Goal: Task Accomplishment & Management: Manage account settings

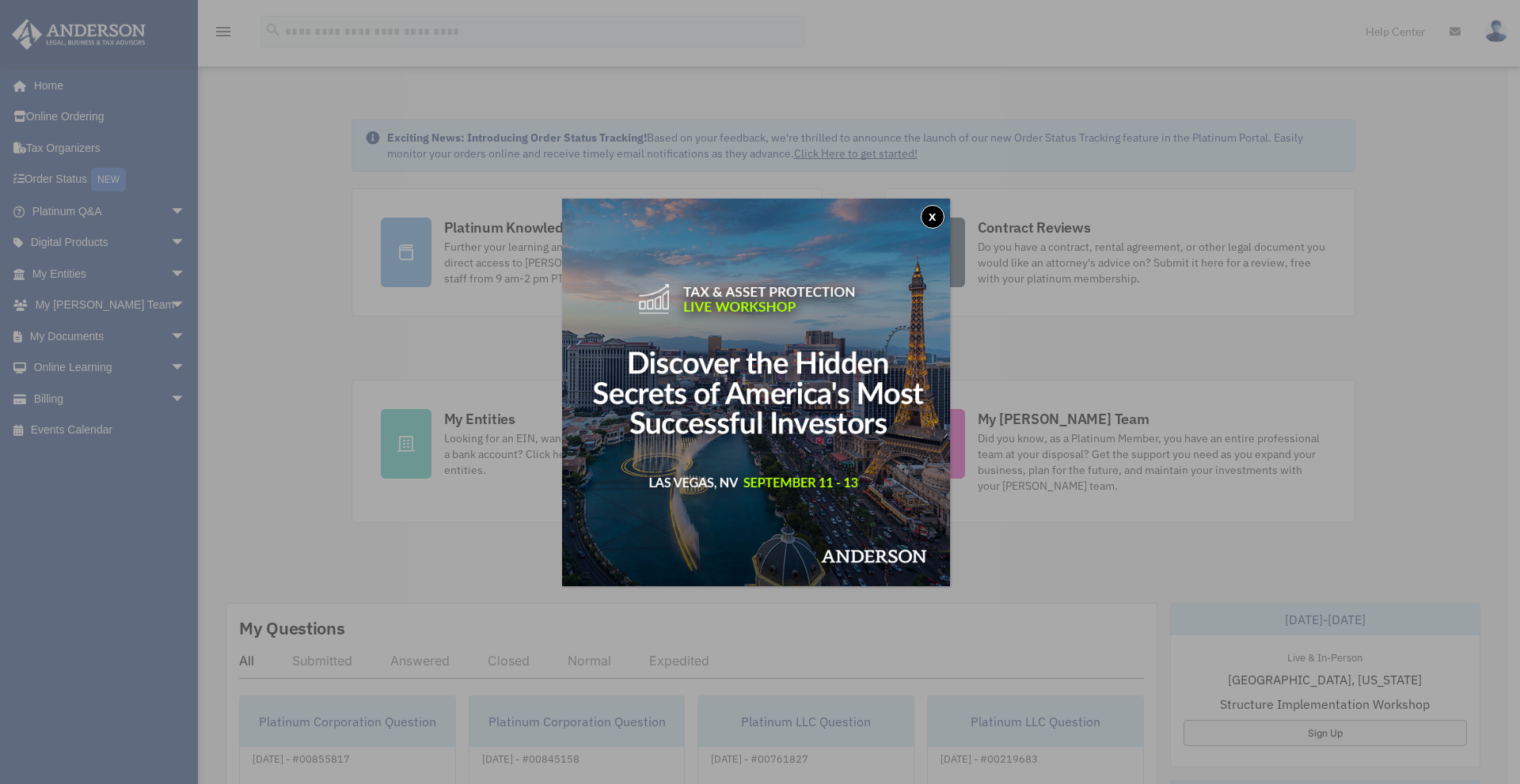
click at [938, 219] on button "x" at bounding box center [932, 216] width 23 height 23
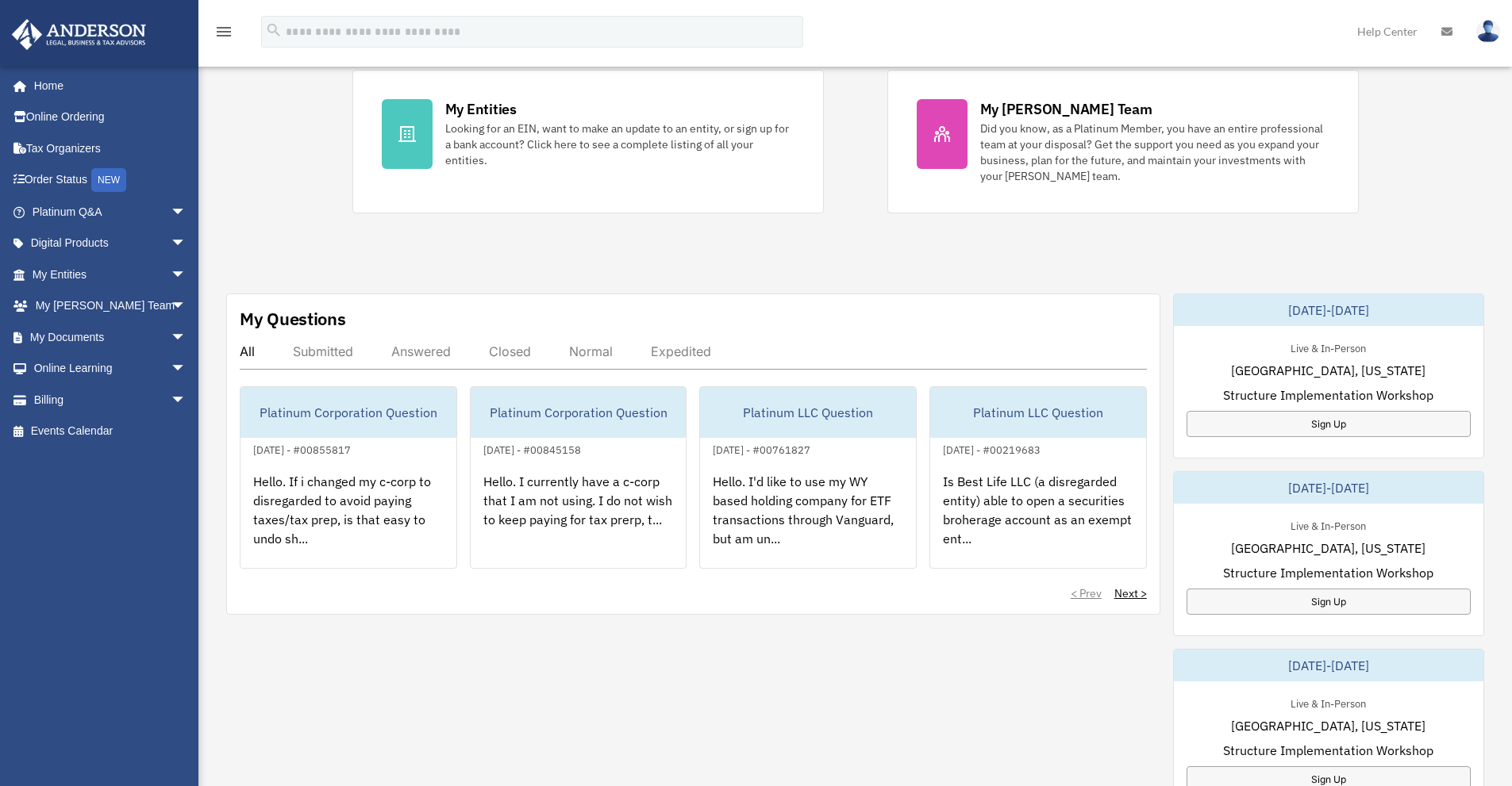
scroll to position [317, 0]
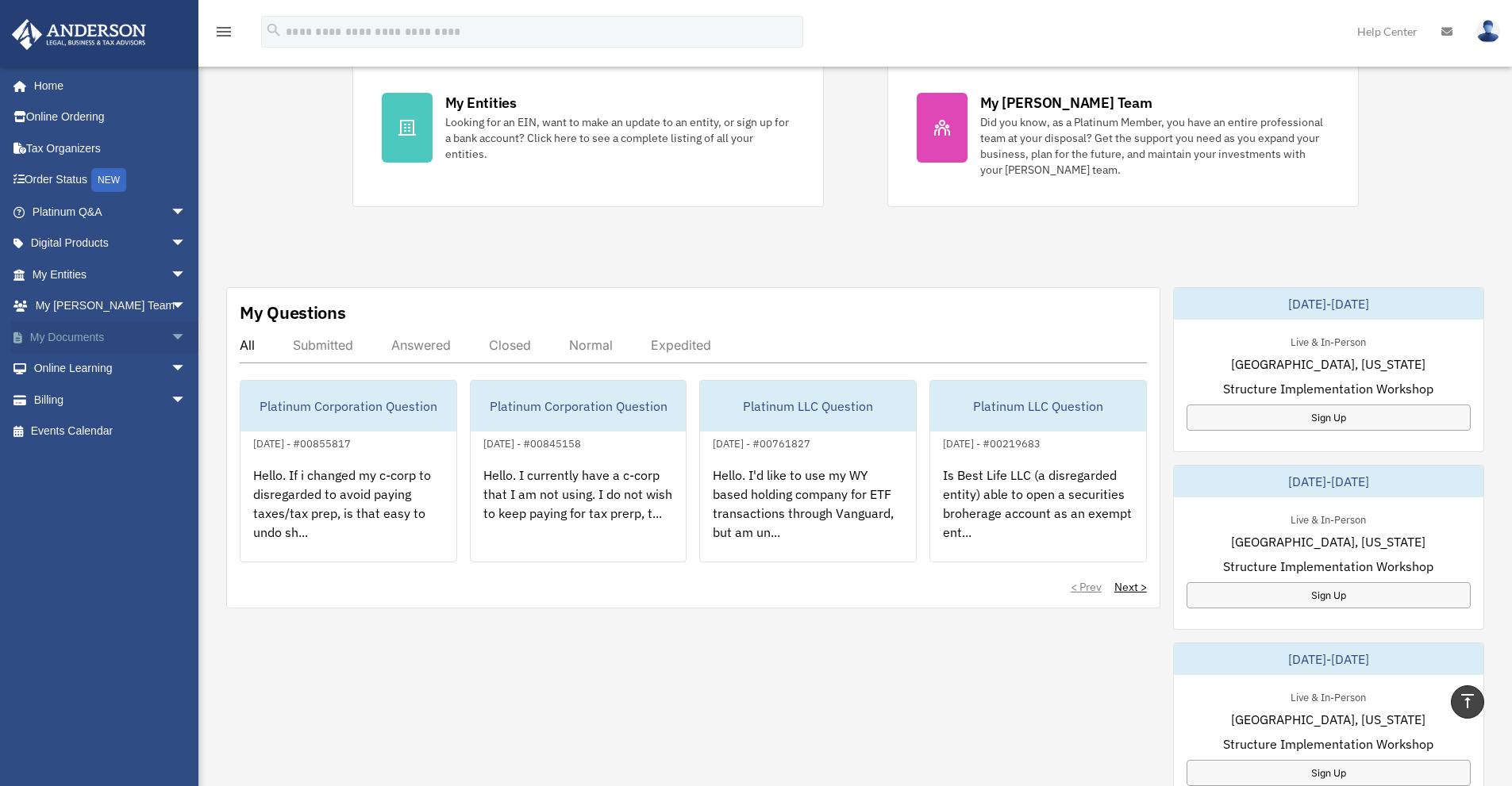
click at [69, 334] on link "My Documents arrow_drop_down" at bounding box center [111, 337] width 199 height 32
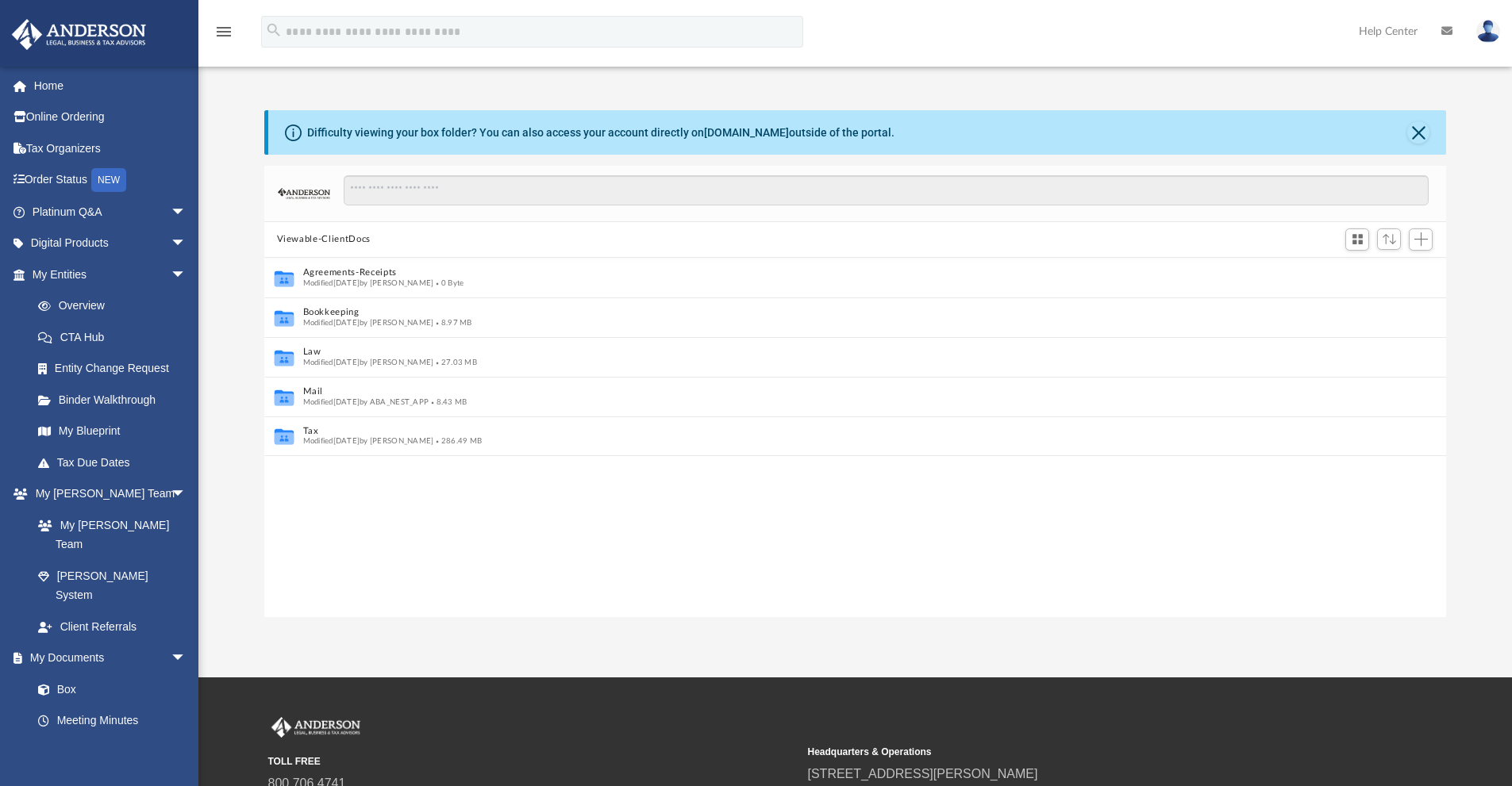
scroll to position [13, 13]
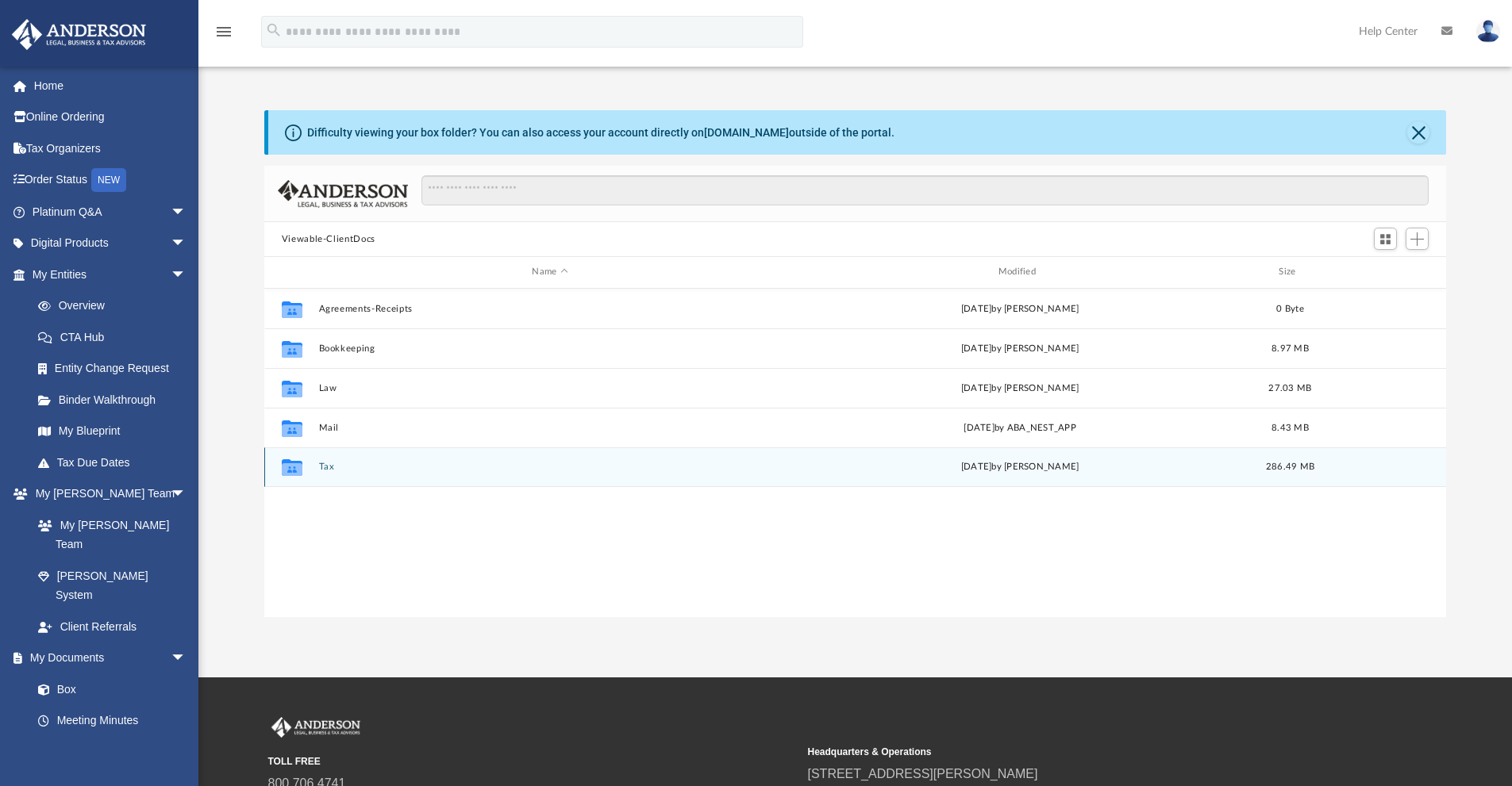
click at [326, 457] on div "Collaborated Folder Tax [DATE] by [PERSON_NAME] 286.49 MB" at bounding box center [855, 467] width 1183 height 40
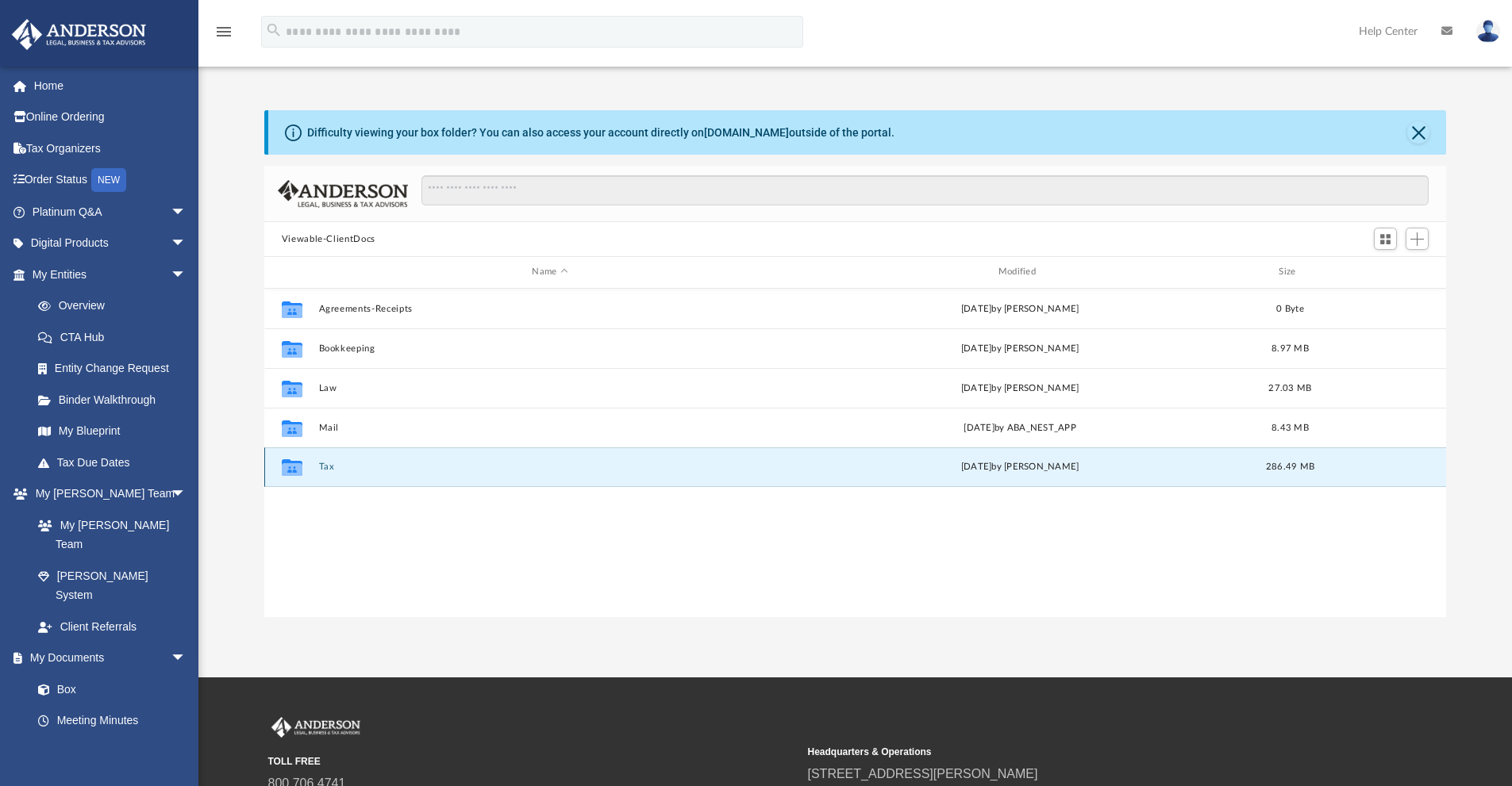
click at [327, 463] on button "Tax" at bounding box center [549, 466] width 462 height 11
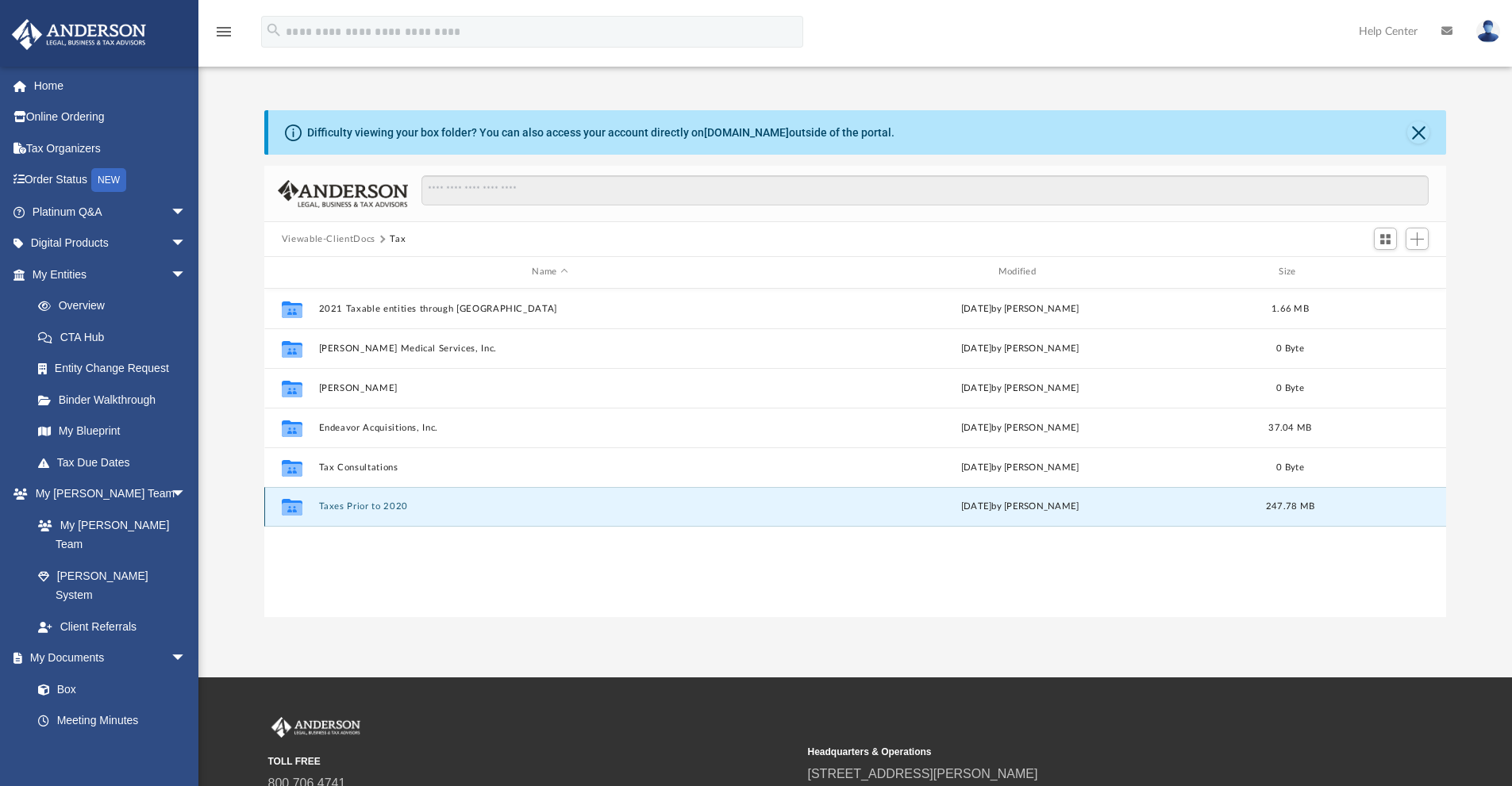
click at [359, 505] on button "Taxes Prior to 2020" at bounding box center [549, 506] width 462 height 11
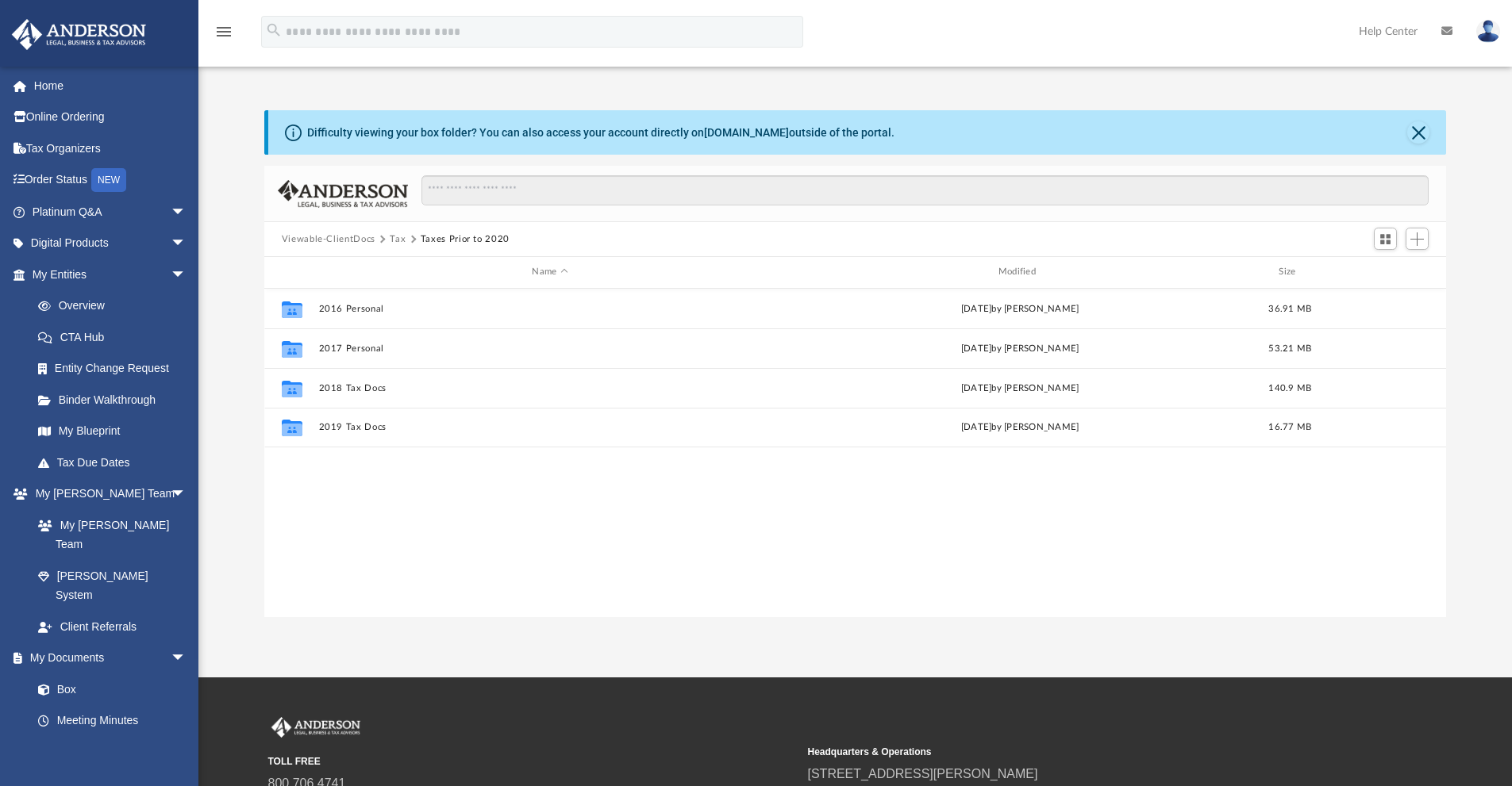
click at [396, 237] on button "Tax" at bounding box center [398, 240] width 16 height 15
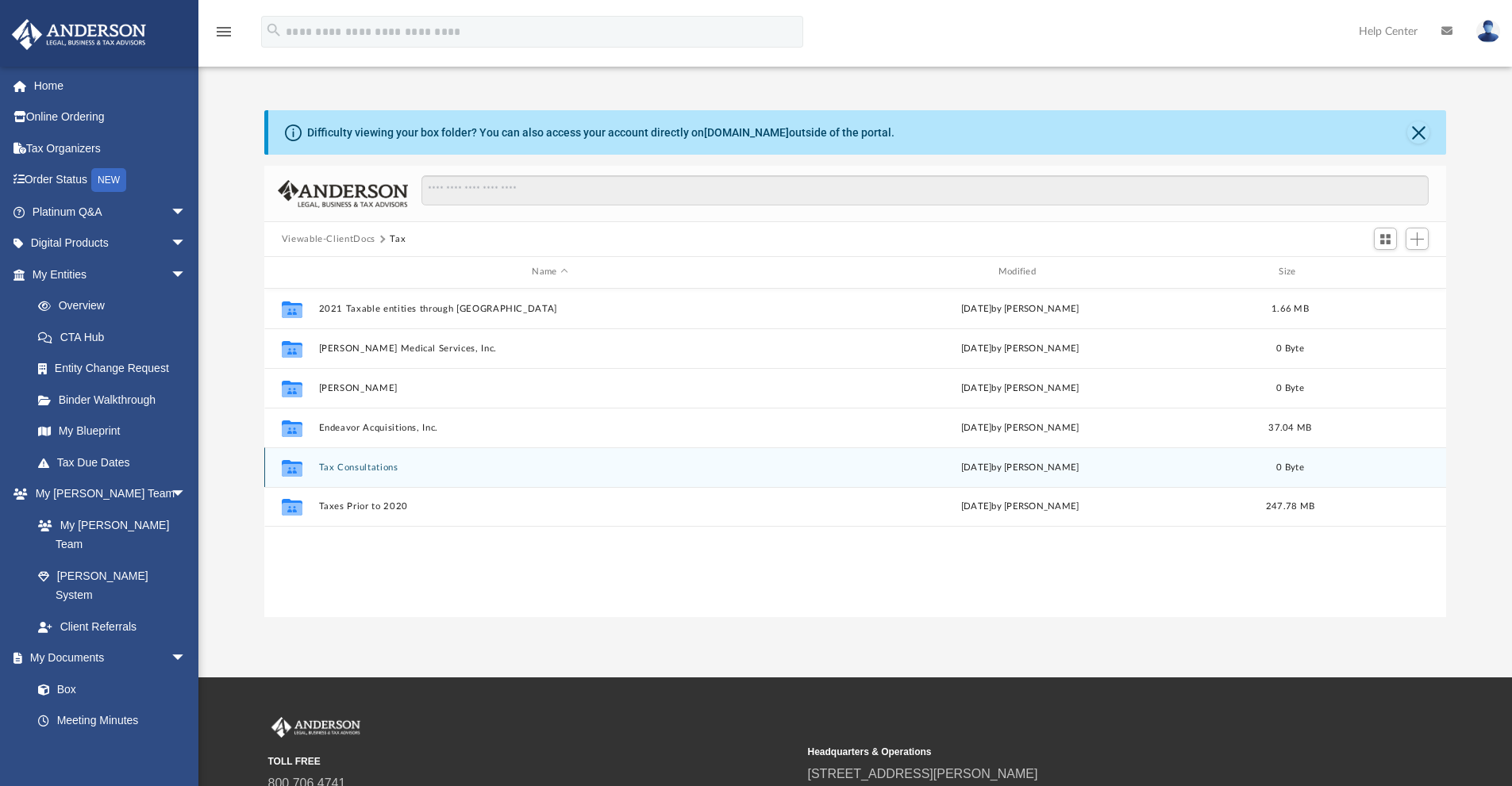
click at [383, 473] on button "Tax Consultations" at bounding box center [549, 467] width 462 height 11
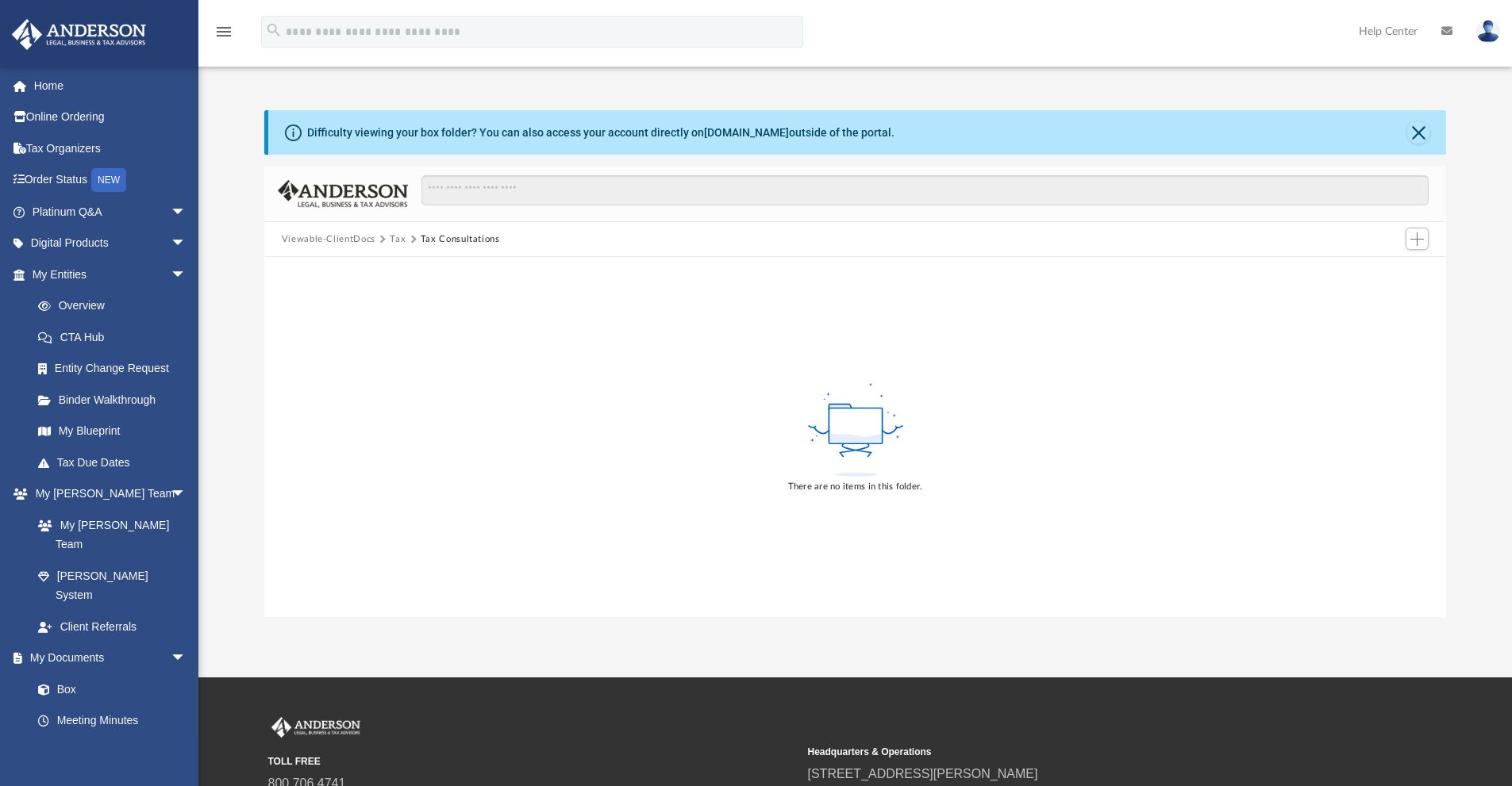
click at [746, 421] on div "There are no items in this folder." at bounding box center [855, 437] width 1183 height 360
click at [1418, 240] on span "Add" at bounding box center [1417, 239] width 14 height 14
click at [1384, 270] on li "Upload" at bounding box center [1395, 270] width 51 height 17
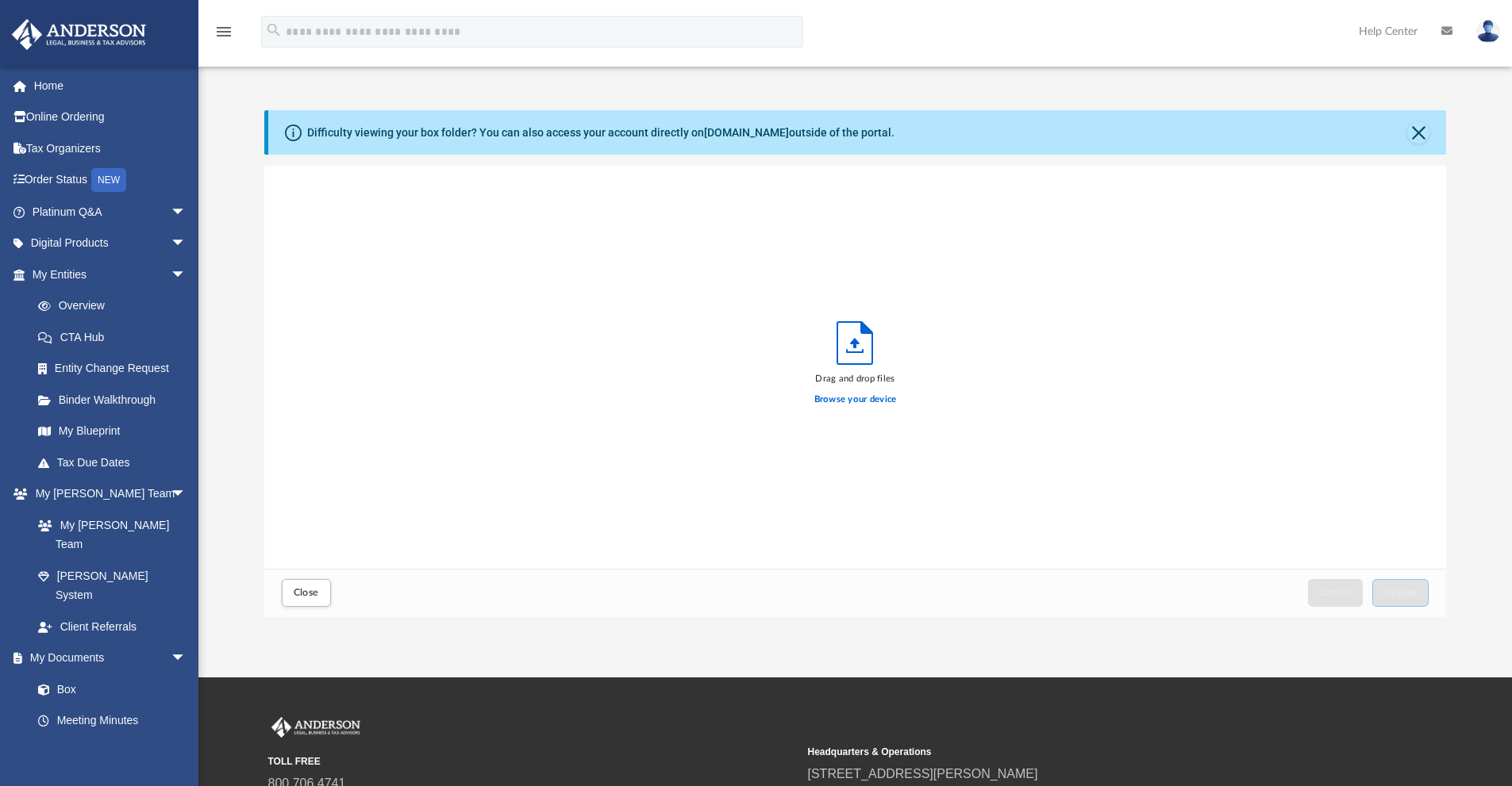
scroll to position [390, 1170]
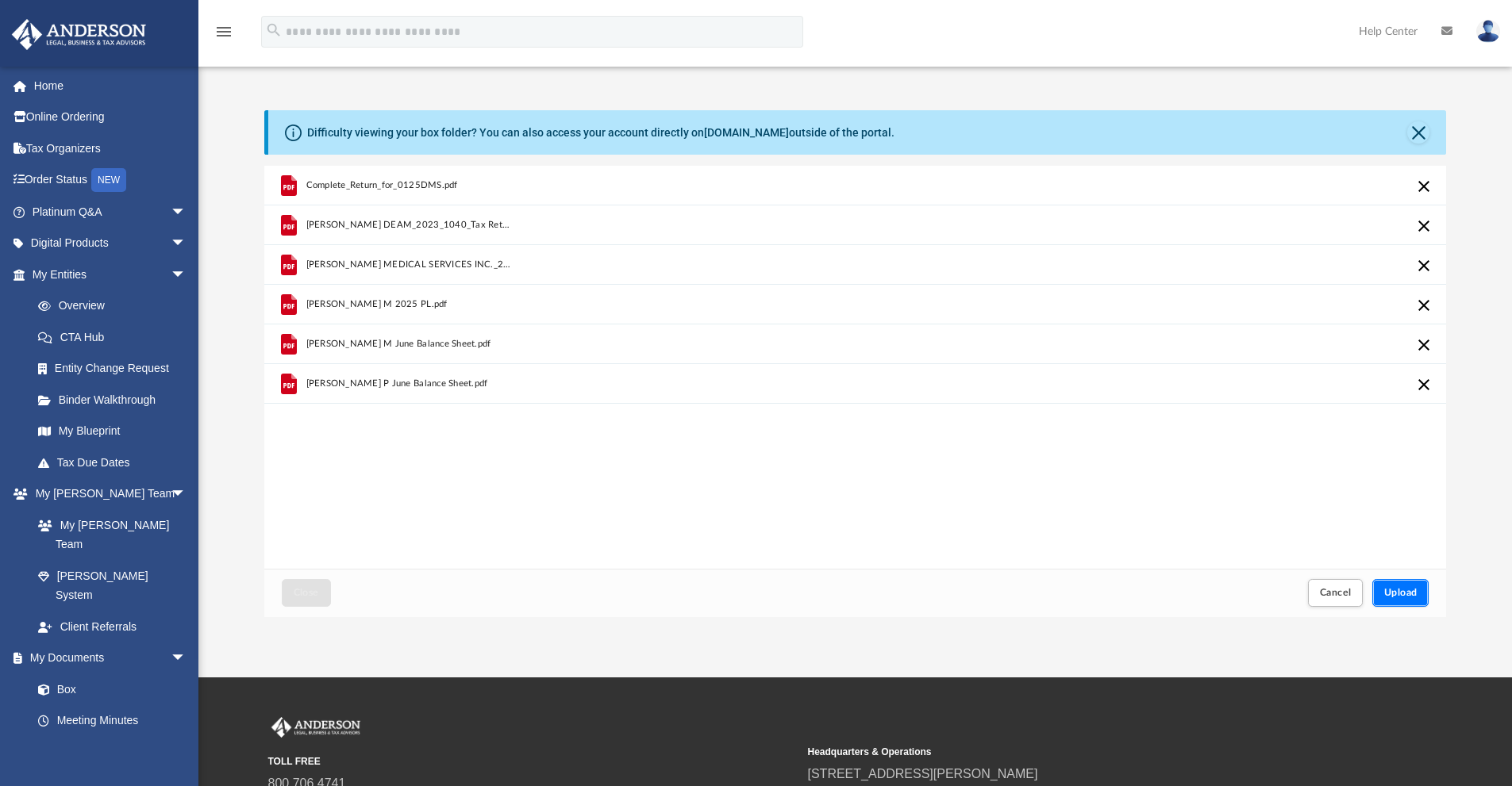
click at [1411, 600] on button "Upload" at bounding box center [1401, 593] width 57 height 28
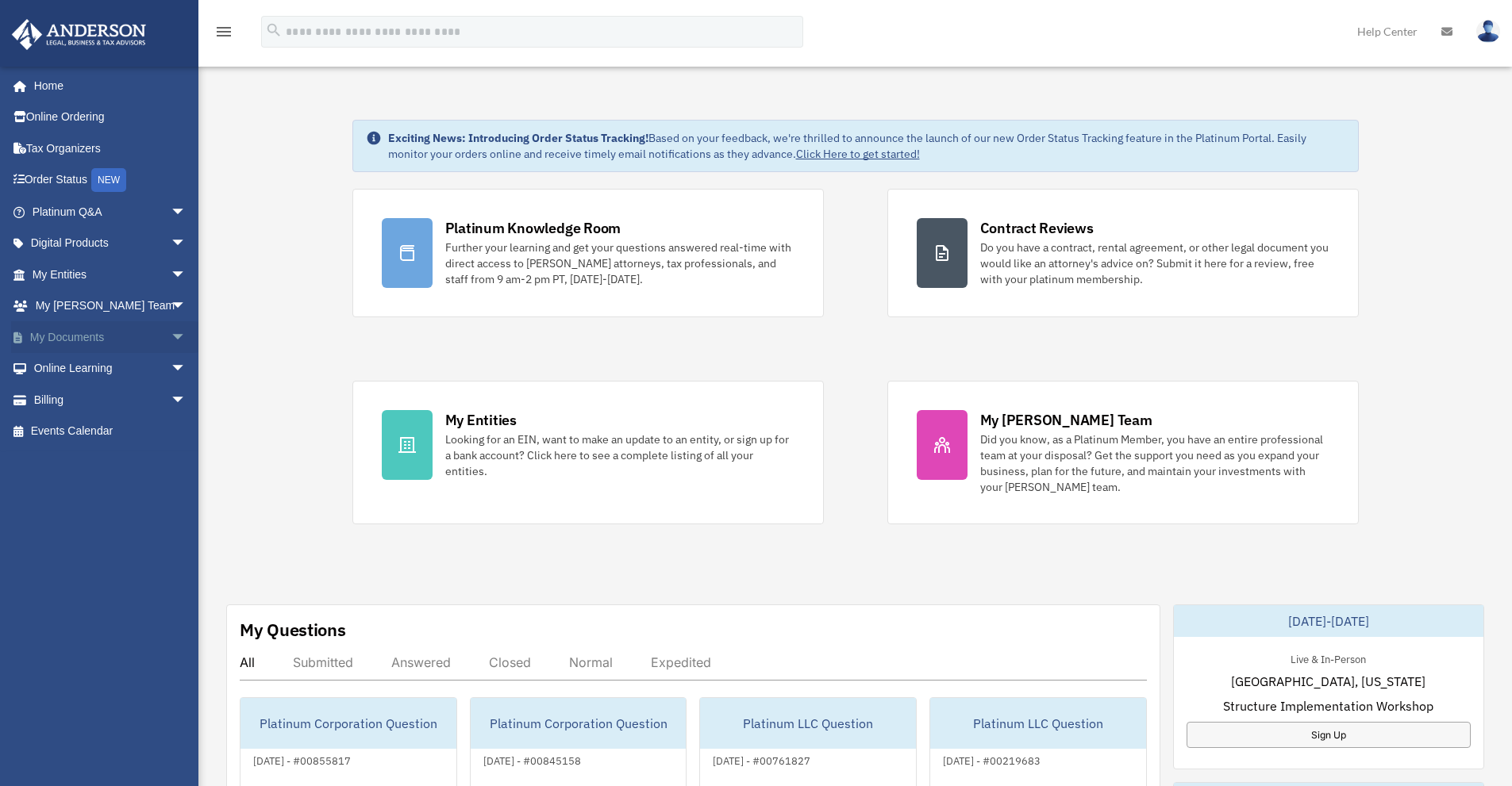
click at [99, 340] on link "My Documents arrow_drop_down" at bounding box center [111, 337] width 199 height 32
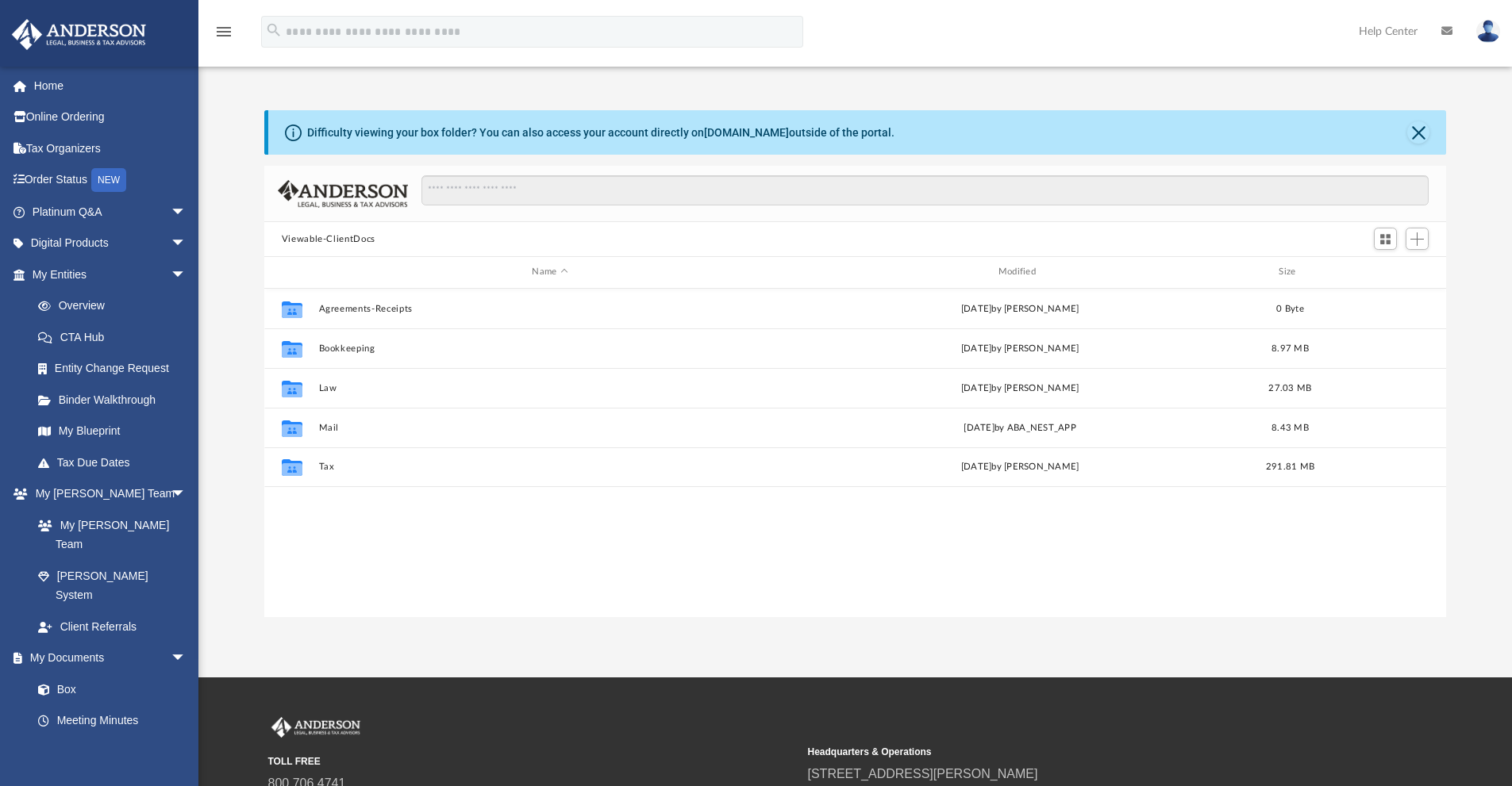
scroll to position [349, 1170]
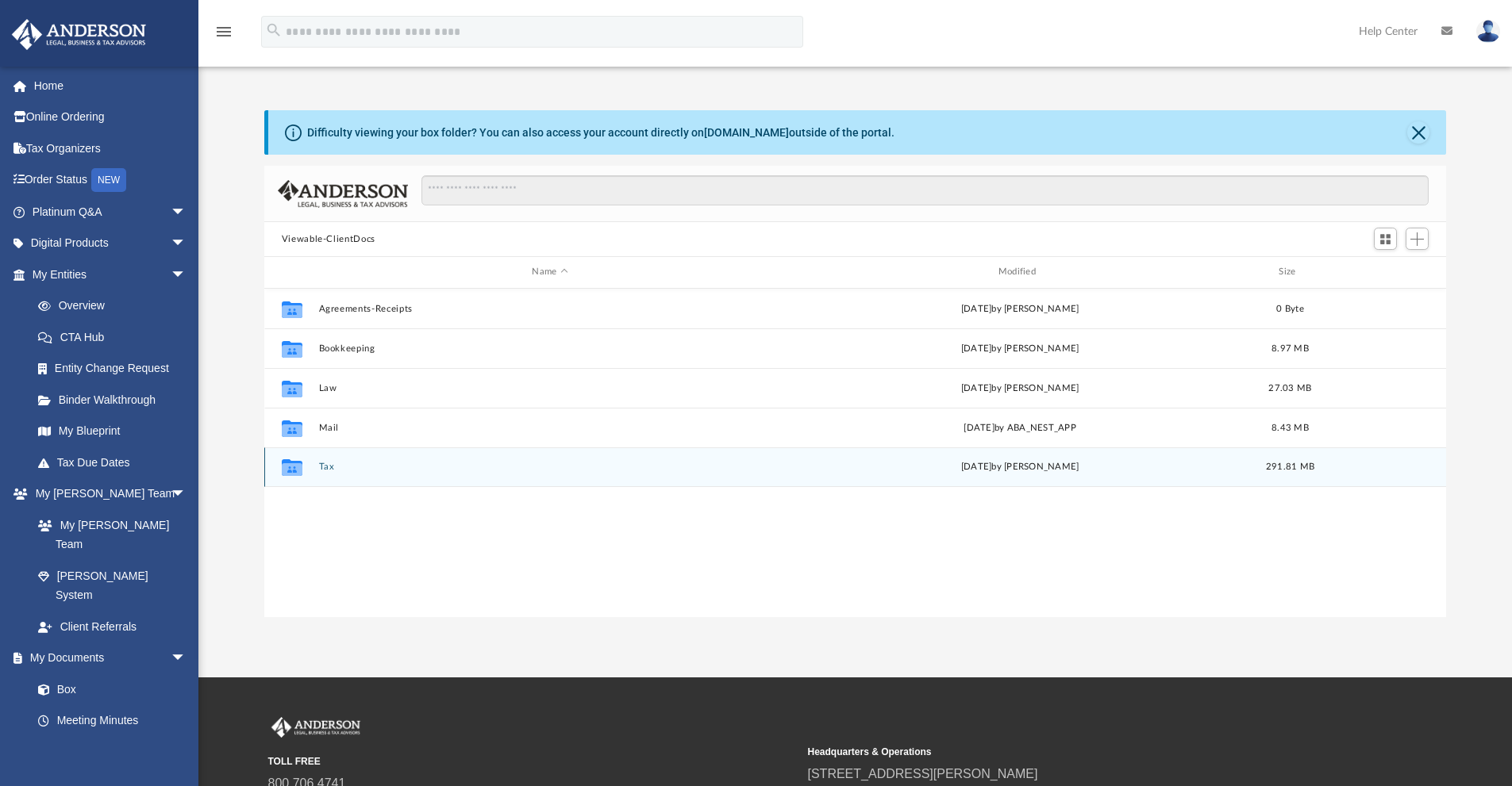
click at [329, 463] on button "Tax" at bounding box center [549, 466] width 462 height 11
click at [361, 465] on button "Tax Consultations" at bounding box center [549, 467] width 462 height 11
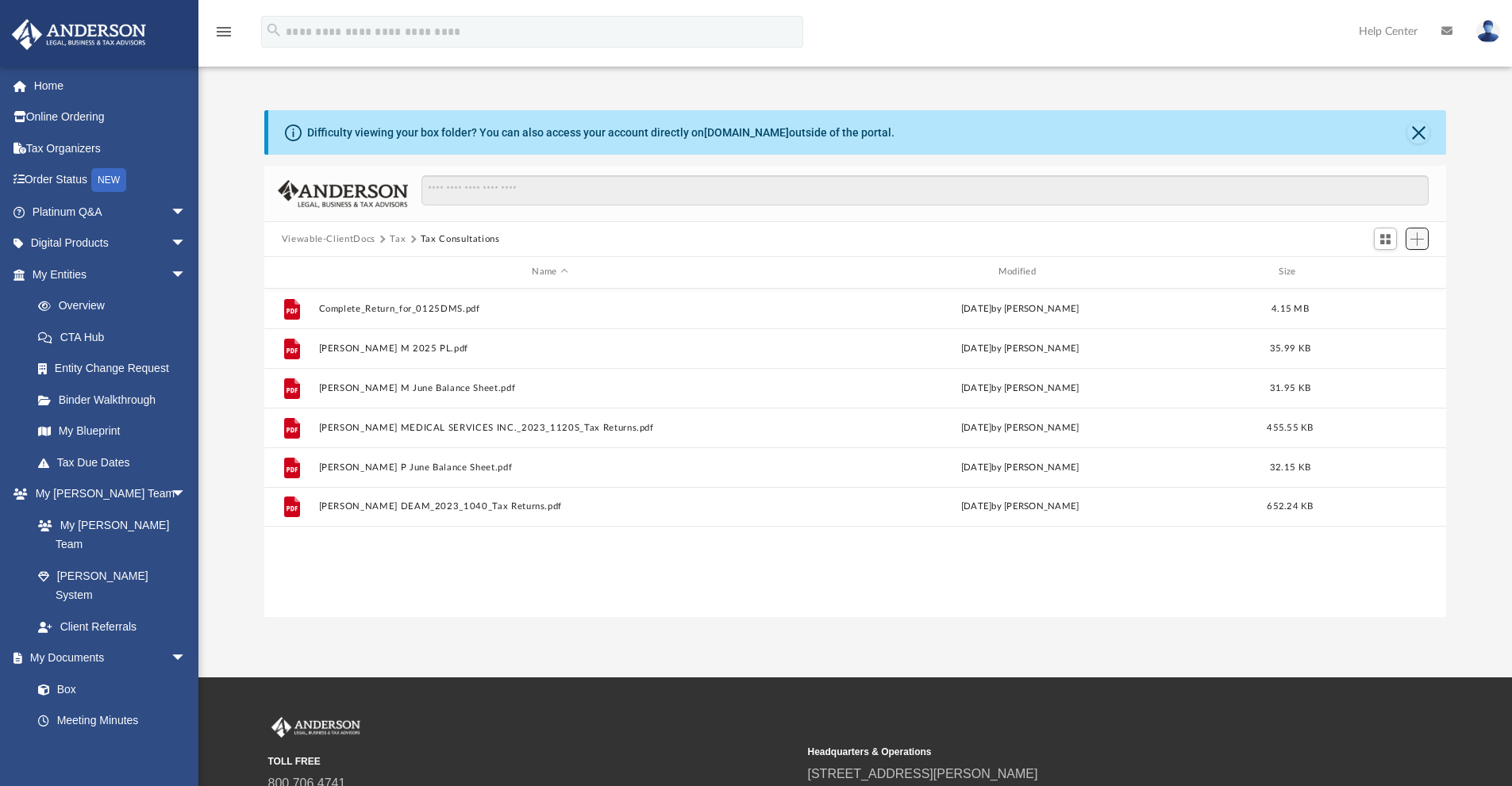
click at [1419, 240] on span "Add" at bounding box center [1417, 239] width 14 height 14
click at [1383, 270] on li "Upload" at bounding box center [1395, 270] width 51 height 17
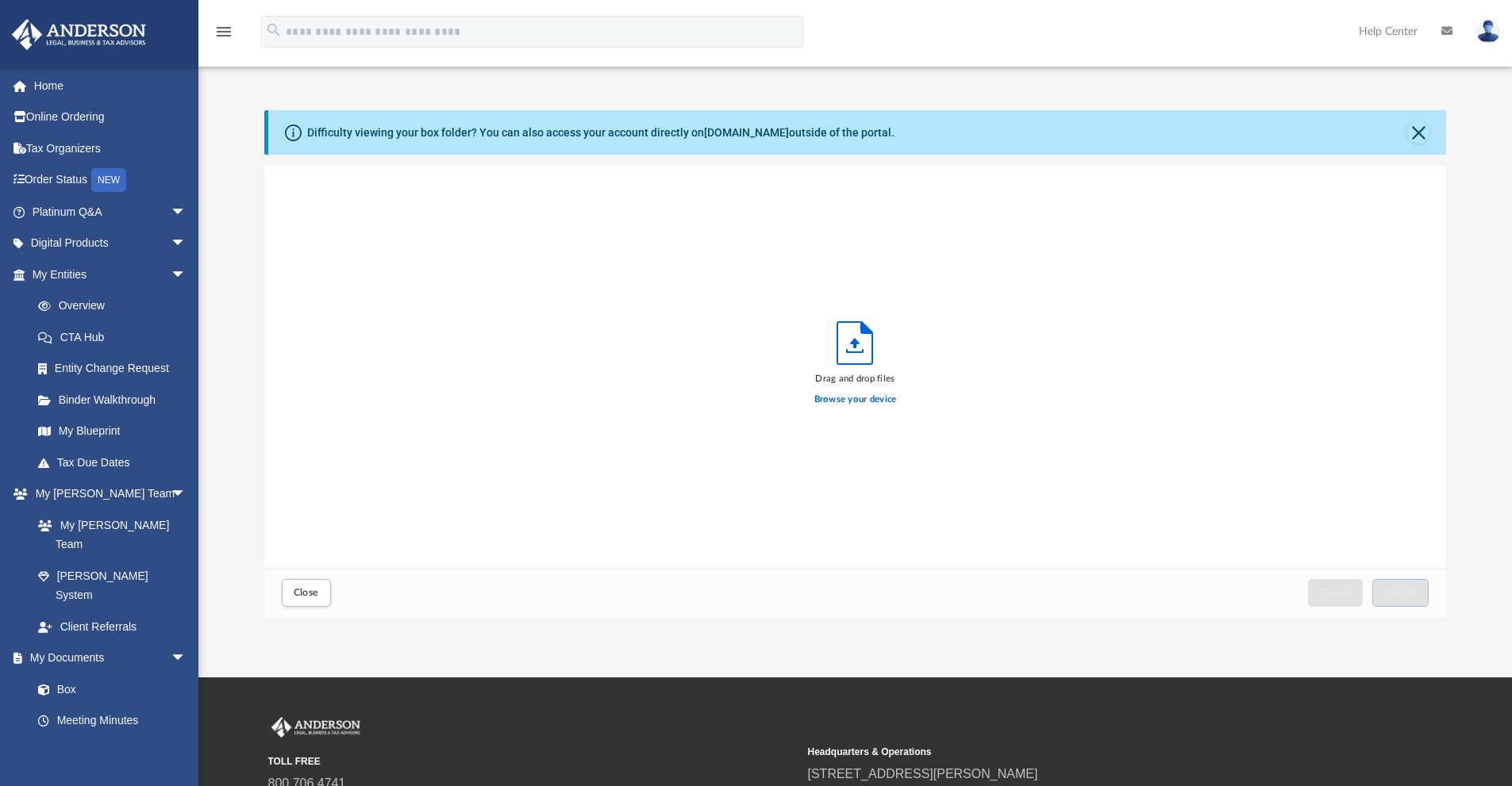
scroll to position [390, 1170]
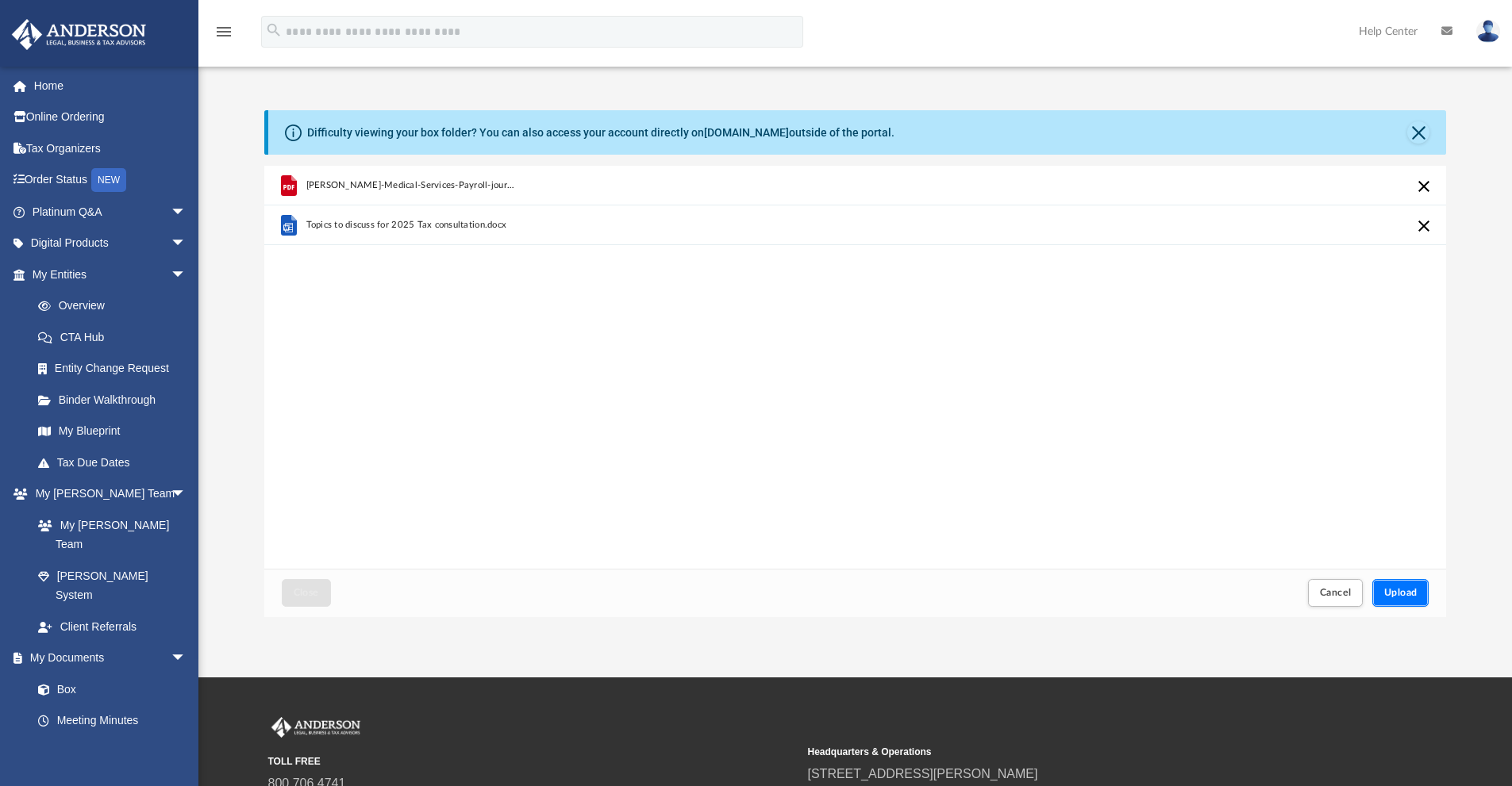
click at [1403, 595] on span "Upload" at bounding box center [1400, 593] width 33 height 10
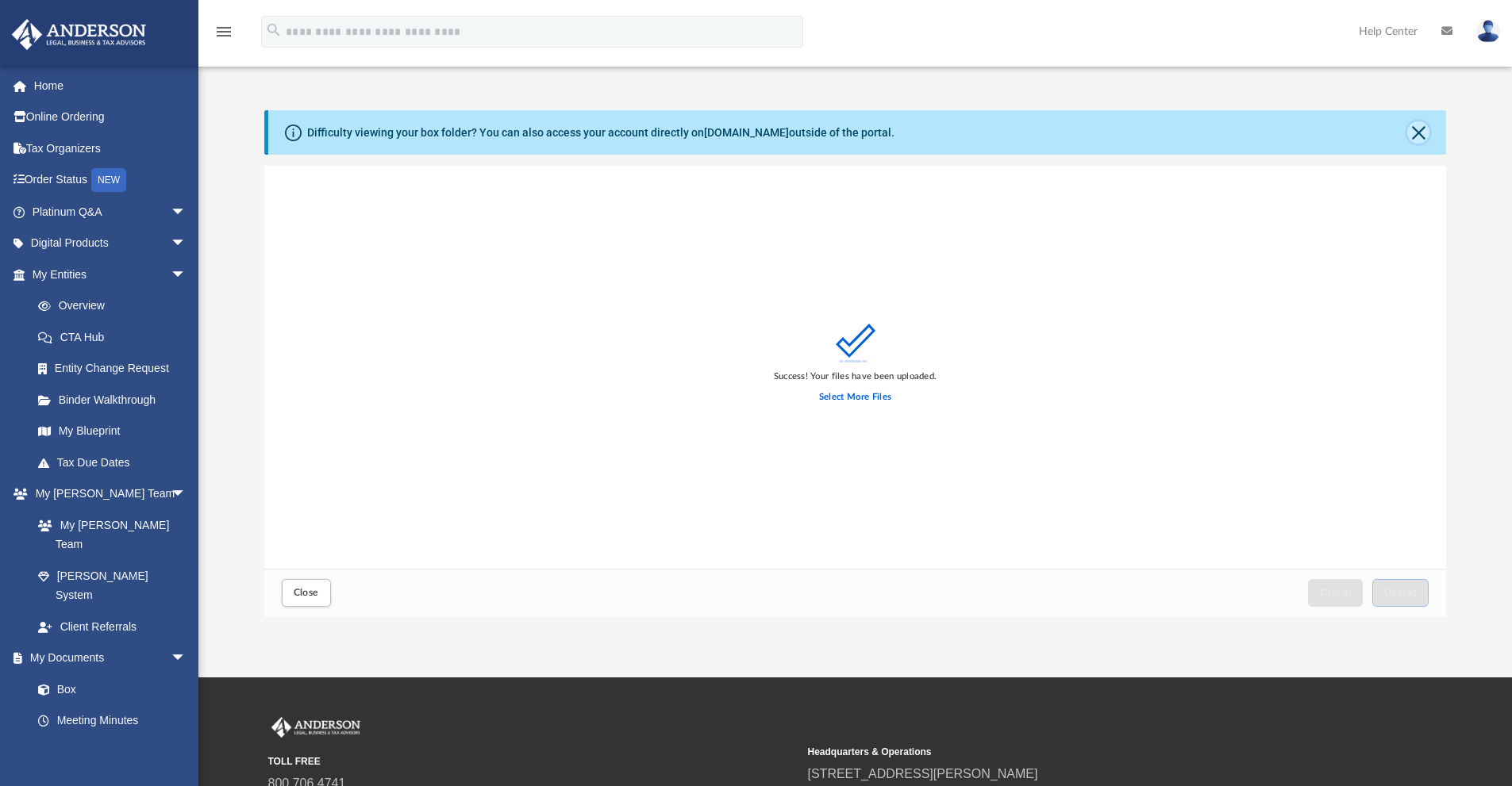
click at [1416, 132] on button "Close" at bounding box center [1418, 132] width 22 height 22
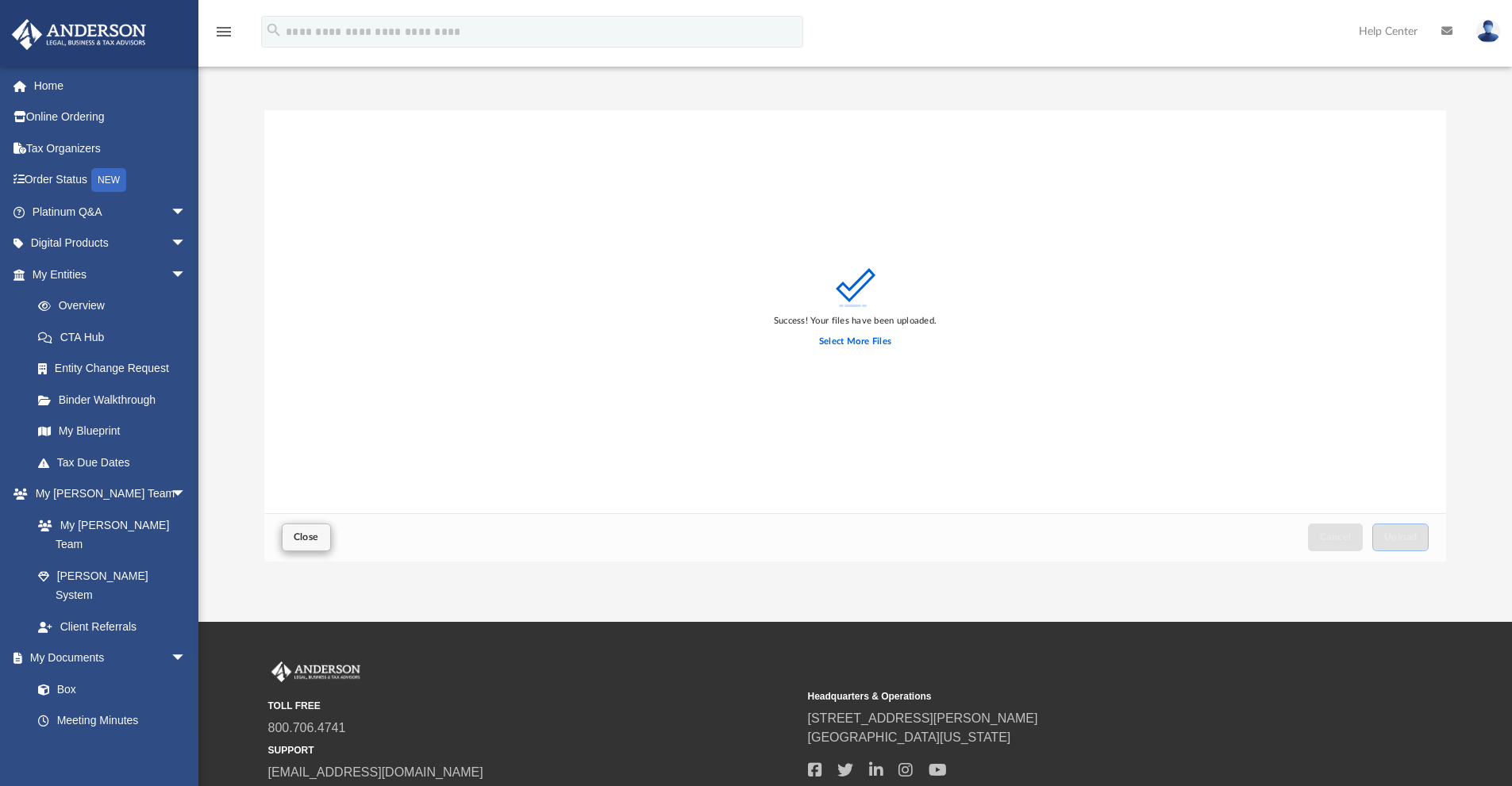
click at [282, 532] on div "Close" at bounding box center [306, 537] width 57 height 35
click at [315, 546] on button "Close" at bounding box center [306, 537] width 49 height 28
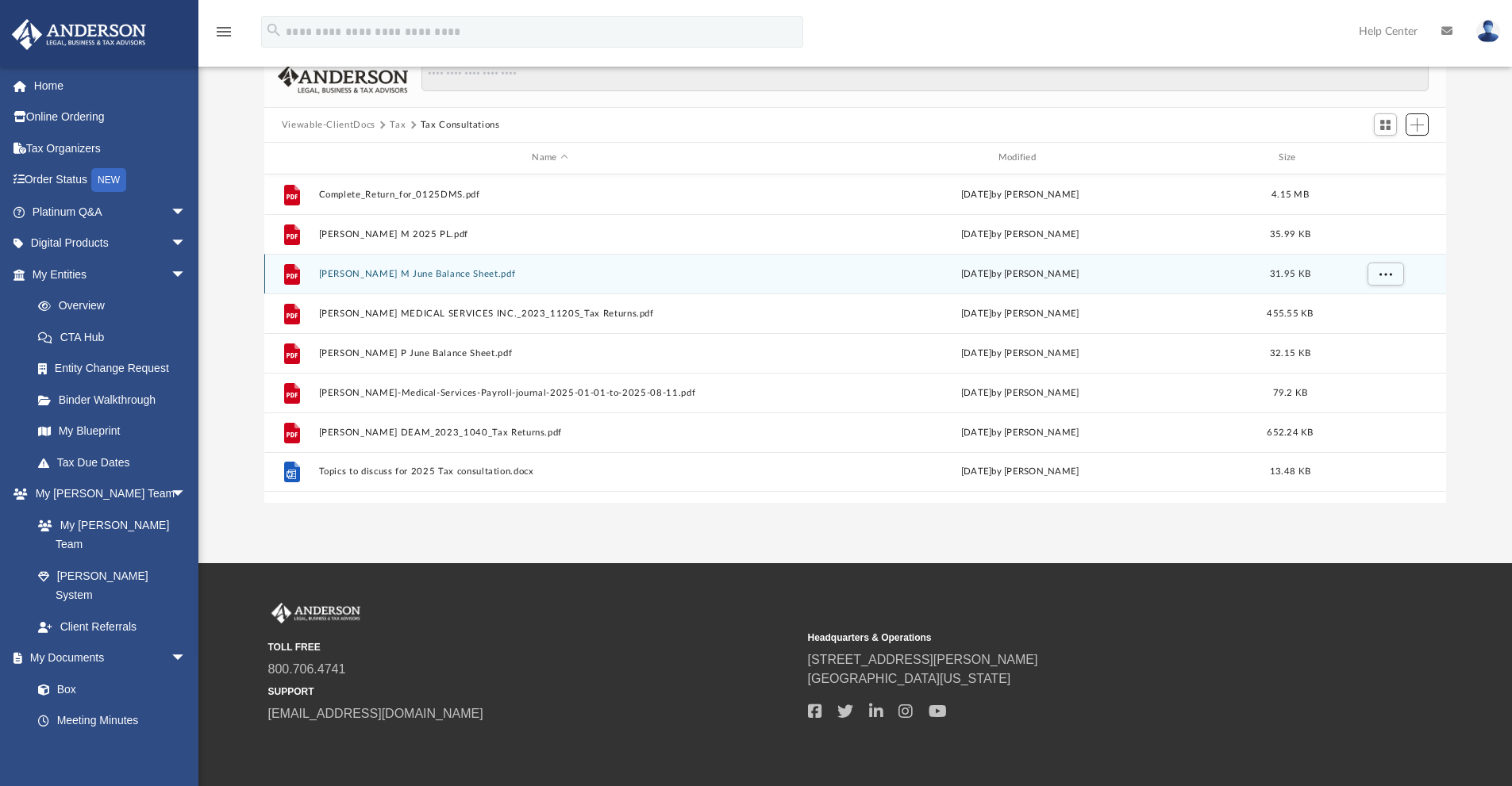
scroll to position [0, 0]
